Goal: Information Seeking & Learning: Learn about a topic

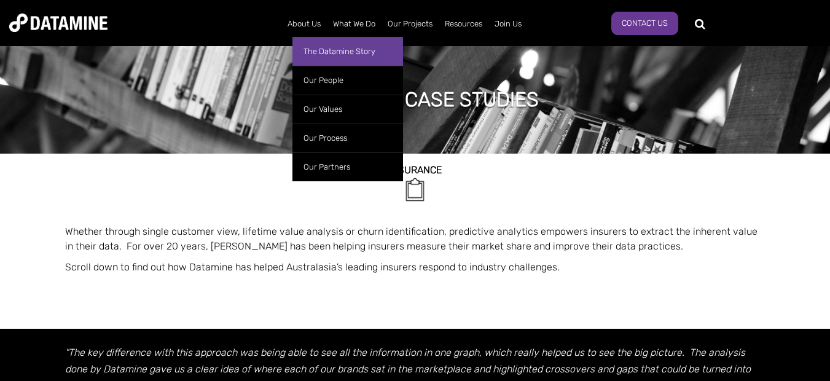
click at [331, 51] on link "The Datamine Story" at bounding box center [348, 51] width 111 height 29
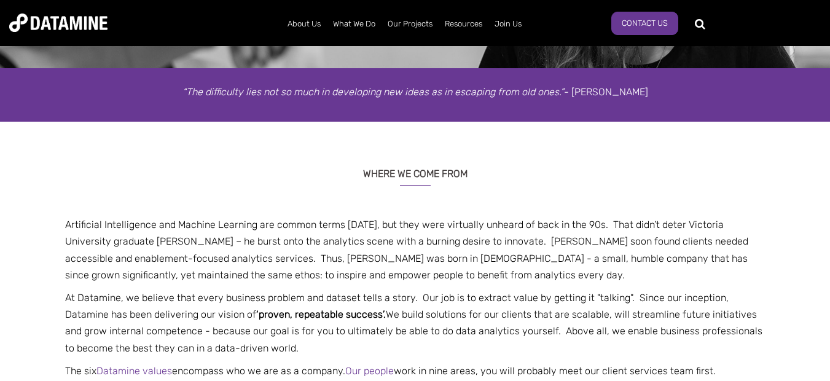
scroll to position [221, 0]
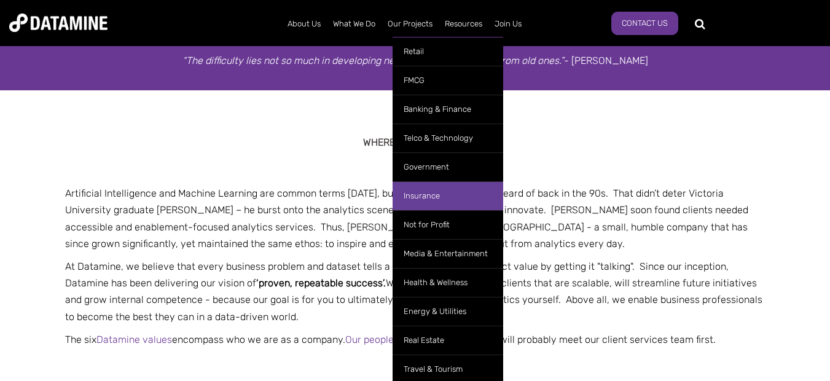
click at [453, 200] on link "Insurance" at bounding box center [448, 195] width 111 height 29
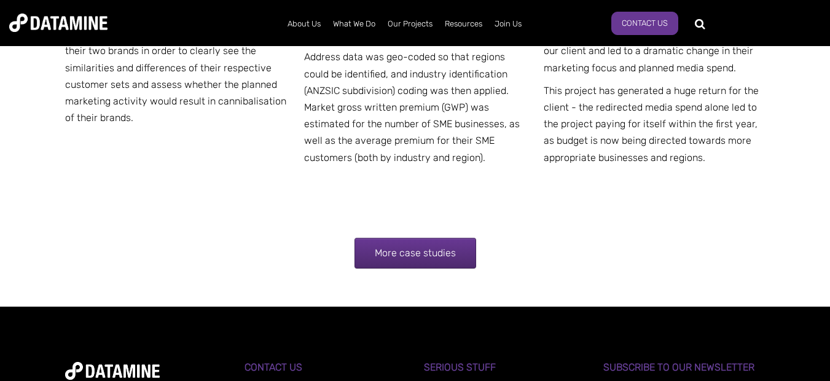
scroll to position [1696, 0]
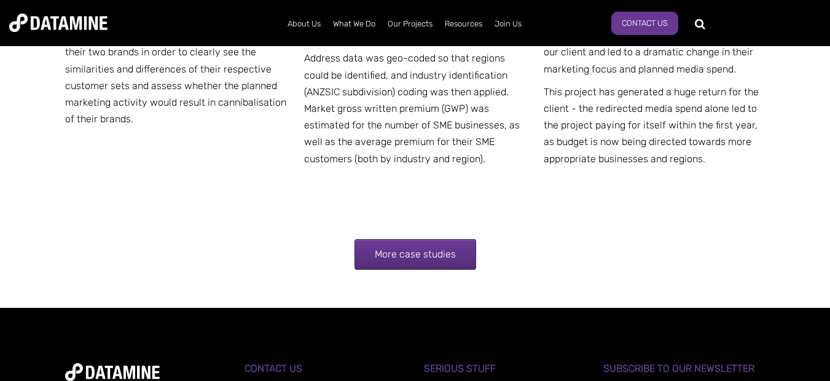
click at [403, 250] on link "More case studies" at bounding box center [416, 254] width 122 height 31
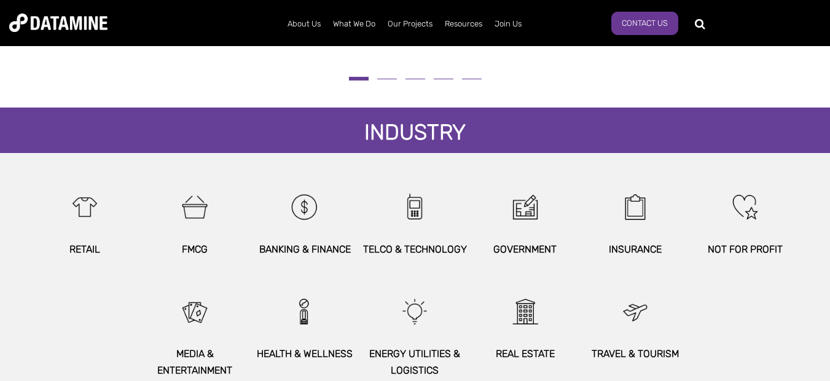
scroll to position [738, 0]
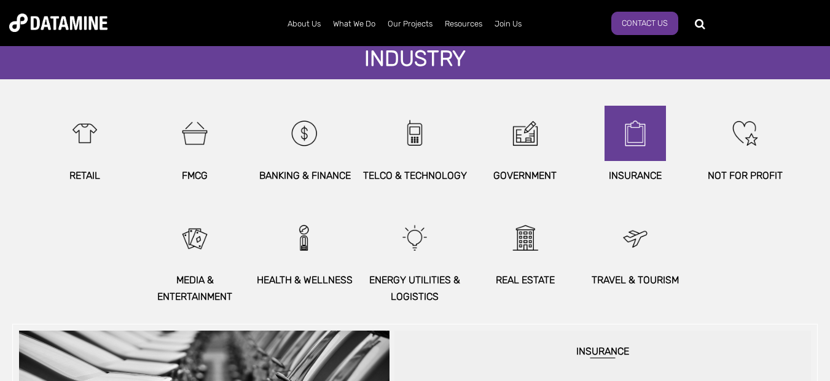
click at [631, 153] on img at bounding box center [635, 133] width 53 height 55
click at [629, 154] on img at bounding box center [635, 133] width 53 height 55
click at [629, 147] on img at bounding box center [635, 133] width 53 height 55
drag, startPoint x: 629, startPoint y: 147, endPoint x: 606, endPoint y: 109, distance: 44.4
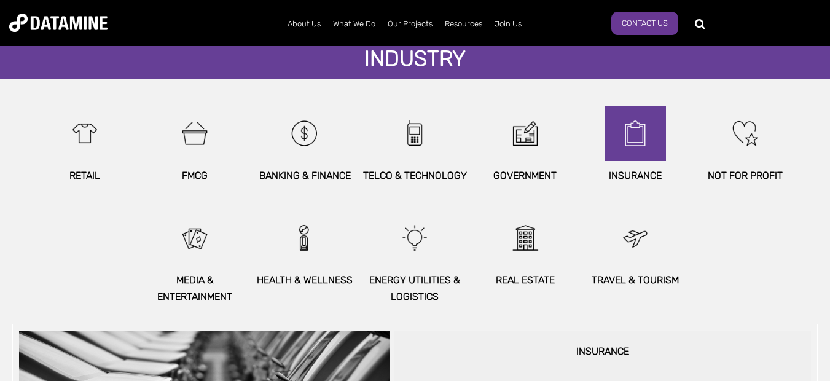
click at [606, 109] on div at bounding box center [635, 133] width 61 height 55
click at [651, 135] on img at bounding box center [635, 133] width 53 height 55
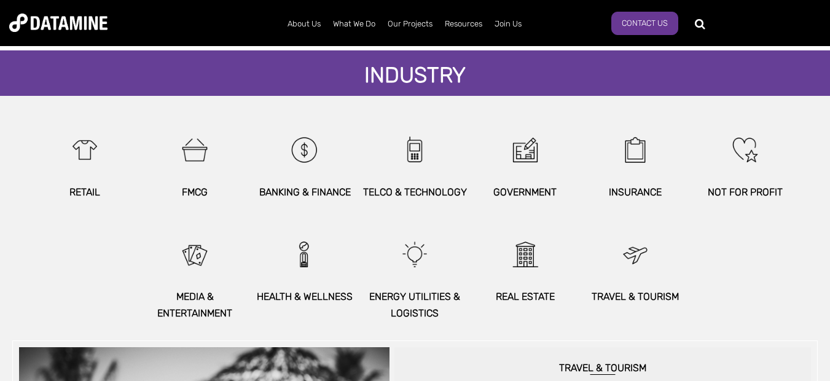
scroll to position [664, 0]
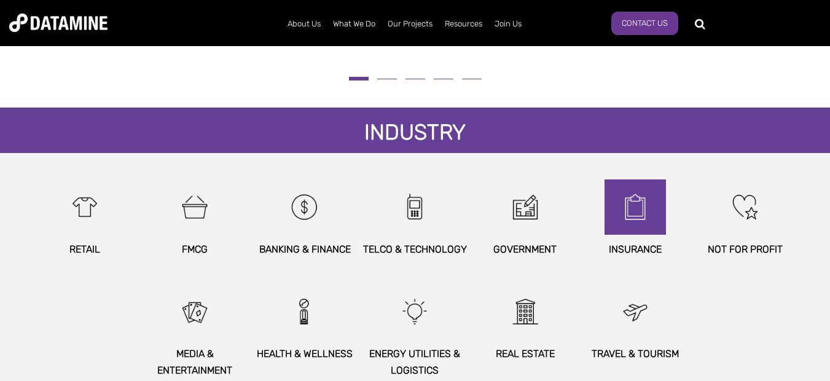
click at [637, 211] on img at bounding box center [635, 206] width 53 height 55
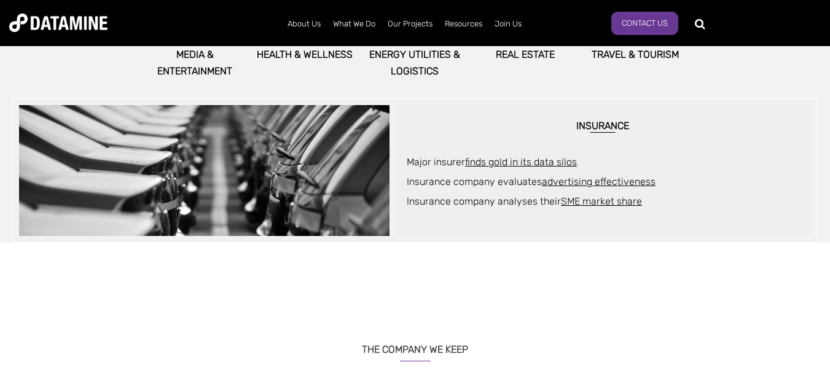
scroll to position [959, 0]
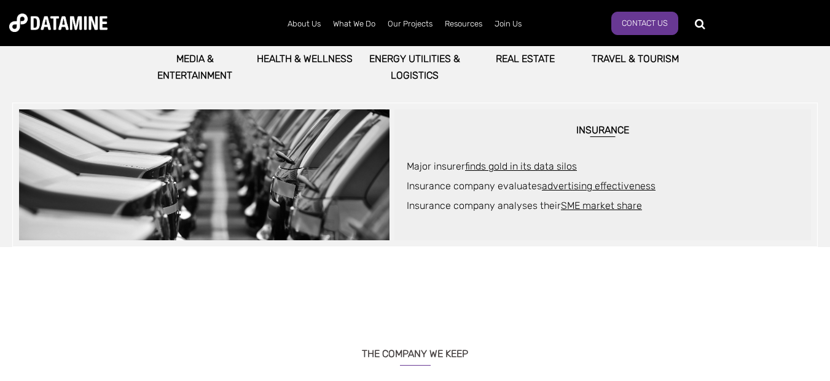
click at [594, 205] on link "SME market share" at bounding box center [601, 206] width 81 height 12
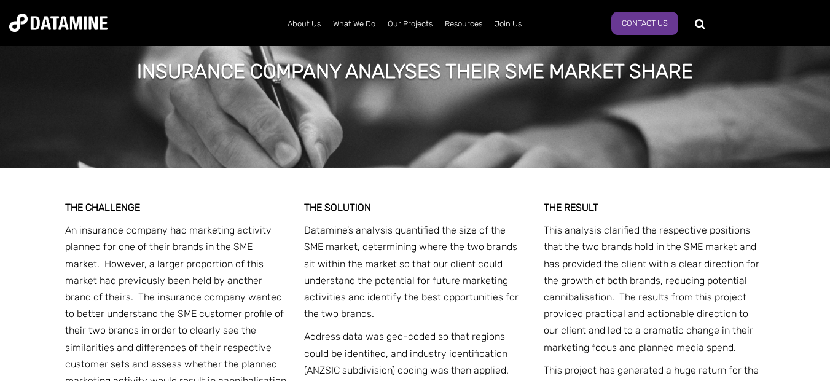
scroll to position [1489, 0]
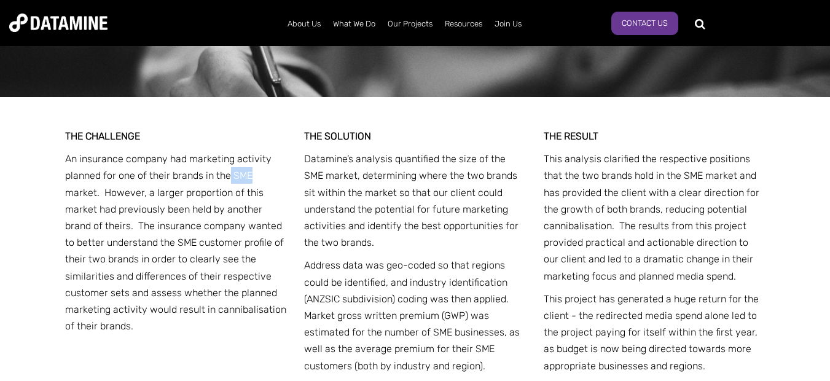
drag, startPoint x: 230, startPoint y: 157, endPoint x: 248, endPoint y: 157, distance: 18.4
click at [248, 157] on p "An insurance company had marketing activity planned for one of their brands in …" at bounding box center [176, 243] width 222 height 184
copy p "SME"
click at [263, 196] on p "An insurance company had marketing activity planned for one of their brands in …" at bounding box center [176, 243] width 222 height 184
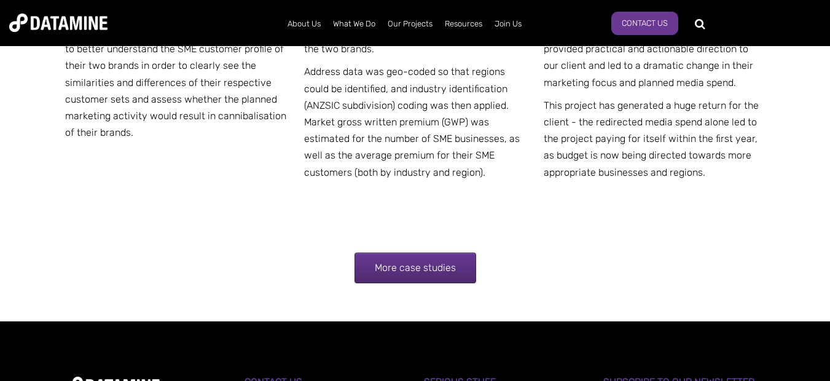
scroll to position [1645, 0]
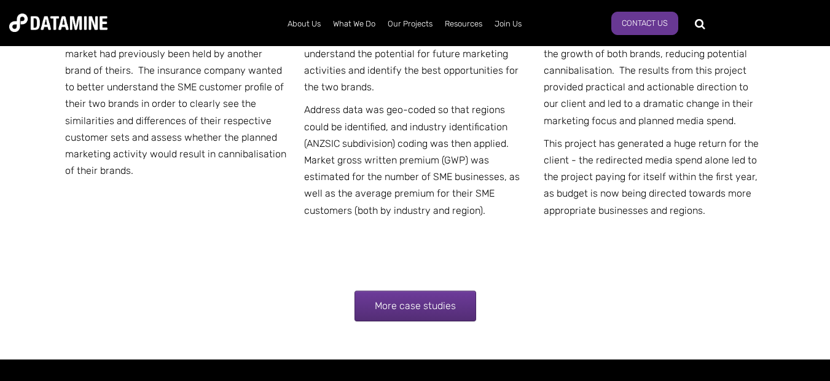
click at [390, 291] on link "More case studies" at bounding box center [416, 306] width 122 height 31
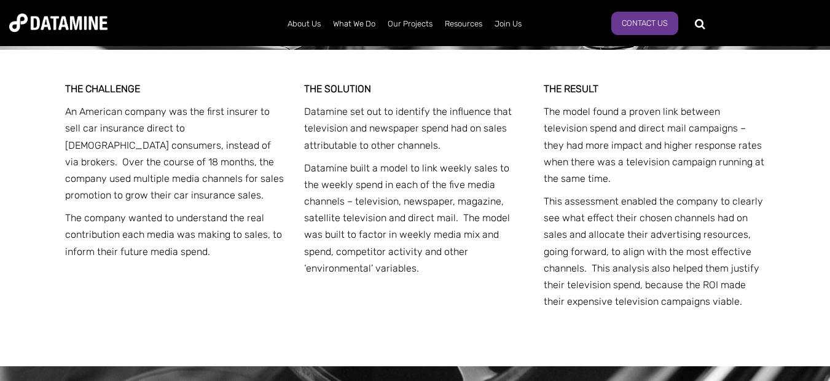
scroll to position [516, 0]
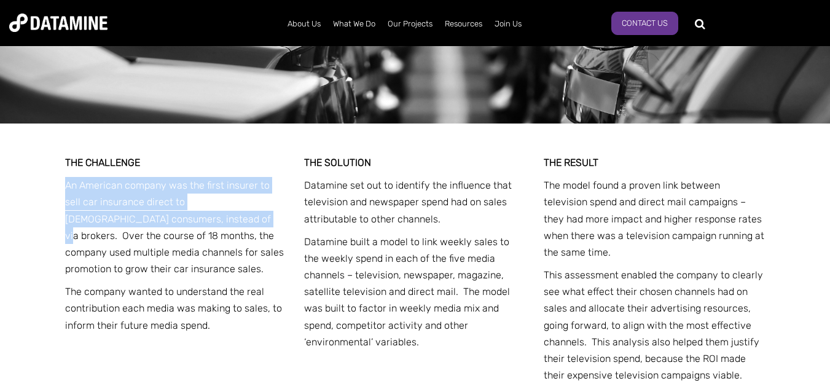
drag, startPoint x: 66, startPoint y: 184, endPoint x: 162, endPoint y: 215, distance: 100.3
click at [162, 215] on p "An American company was the first insurer to sell car insurance direct to [DEMO…" at bounding box center [176, 227] width 222 height 100
copy p "An American company was the first insurer to sell car insurance direct to [DEMO…"
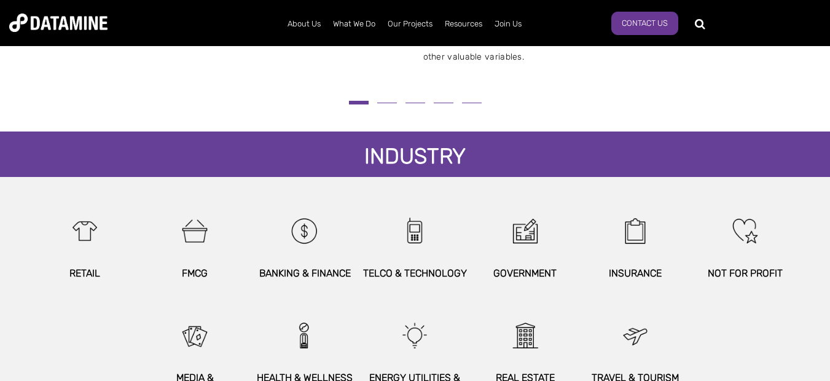
scroll to position [664, 0]
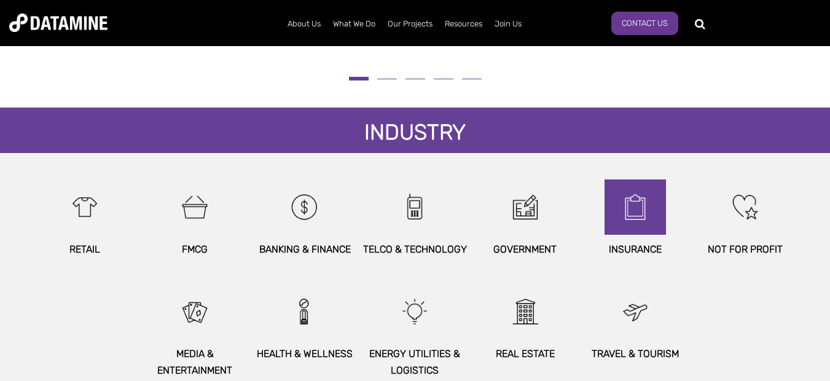
click at [636, 212] on img at bounding box center [635, 206] width 53 height 55
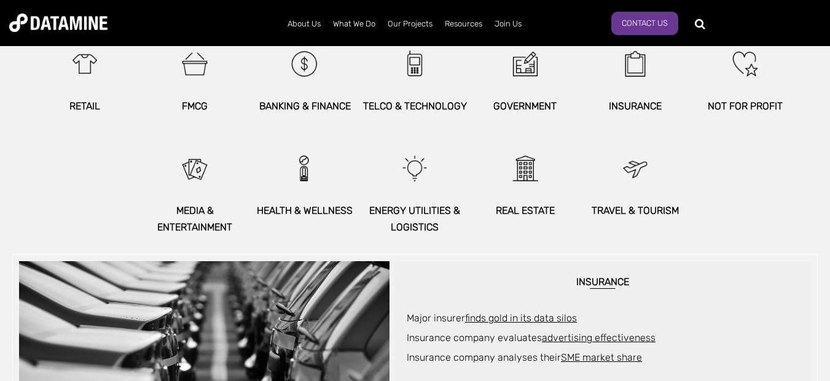
scroll to position [959, 0]
